Goal: Communication & Community: Answer question/provide support

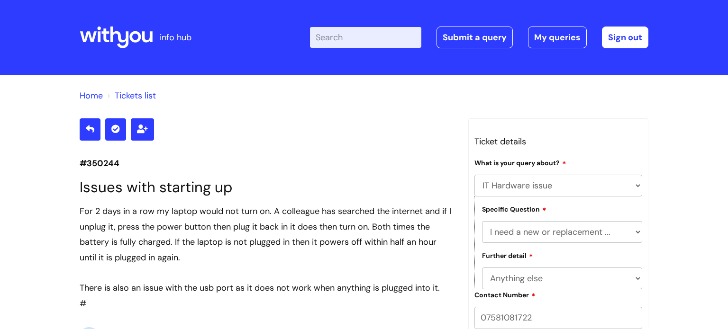
select select "IT Hardware issue"
select select "I need a new or replacement ..."
select select "Anything else"
click at [564, 44] on link "My queries" at bounding box center [557, 38] width 59 height 22
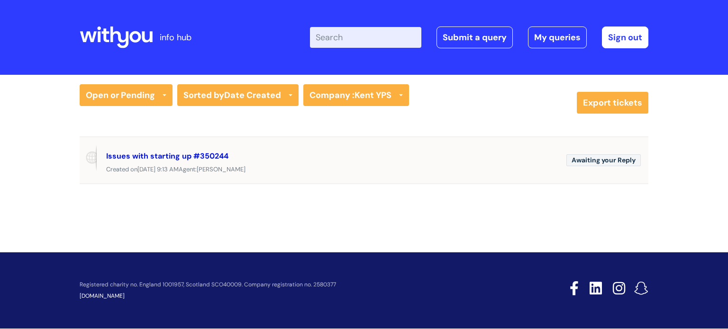
click at [177, 157] on link "Issues with starting up #350244" at bounding box center [167, 156] width 122 height 10
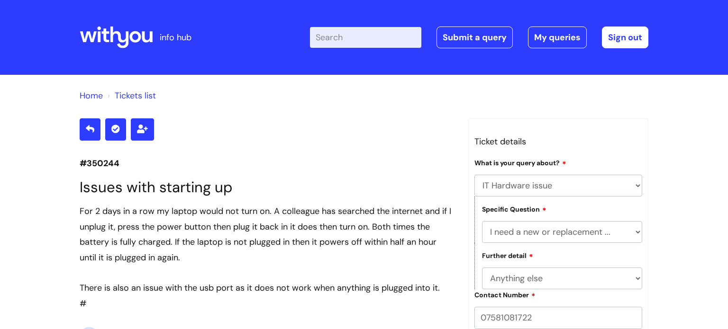
select select "IT Hardware issue"
select select "I need a new or replacement ..."
select select "Anything else"
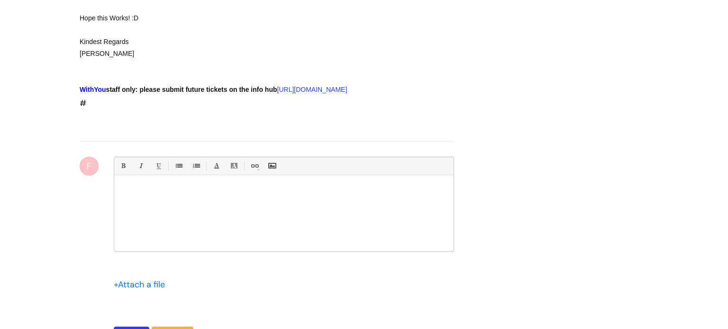
scroll to position [3401, 0]
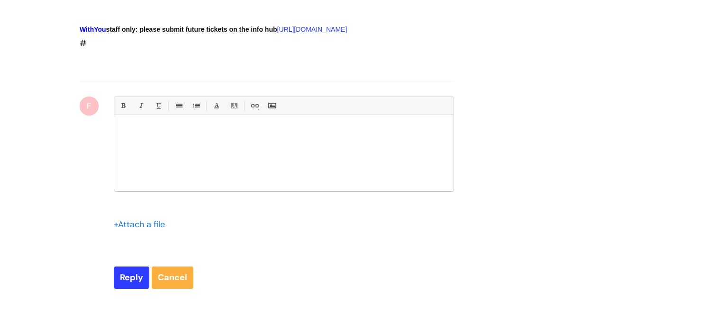
click at [249, 136] on p at bounding box center [283, 131] width 325 height 9
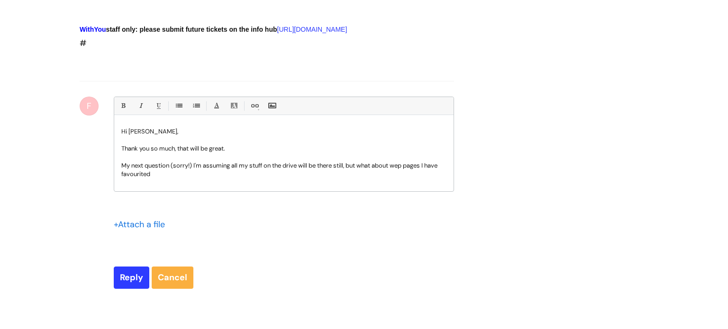
click at [408, 179] on p "My next question (sorry!) I'm assuming all my stuff on the drive will be there …" at bounding box center [283, 170] width 325 height 17
click at [173, 179] on p "My next question (sorry!) I'm assuming all my stuff on the drive will be there …" at bounding box center [283, 170] width 325 height 17
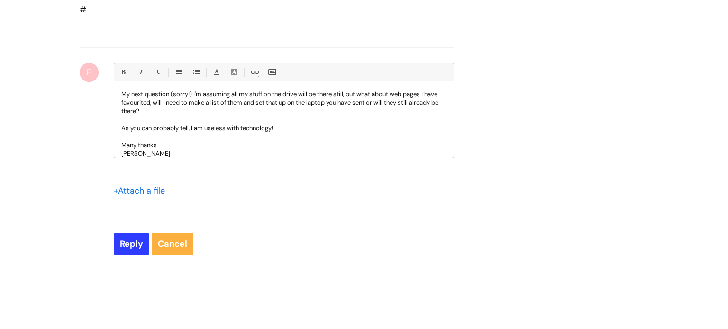
scroll to position [3547, 0]
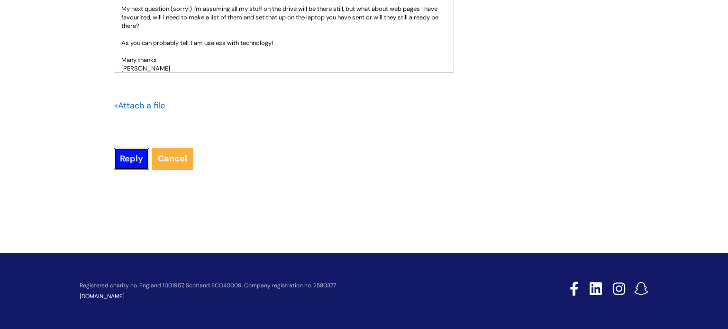
click at [123, 170] on input "Reply" at bounding box center [132, 159] width 36 height 22
type input "Please Wait..."
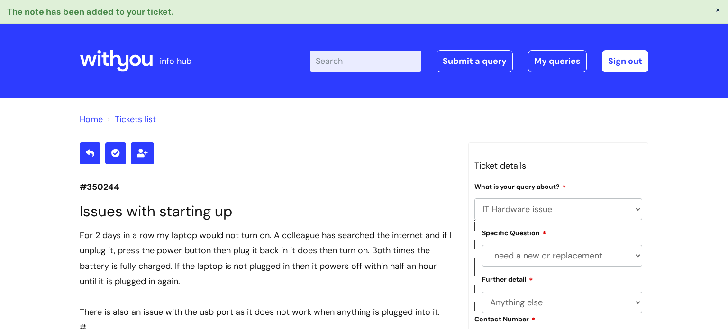
select select "IT Hardware issue"
select select "I need a new or replacement ..."
select select "Anything else"
